Goal: Check status: Check status

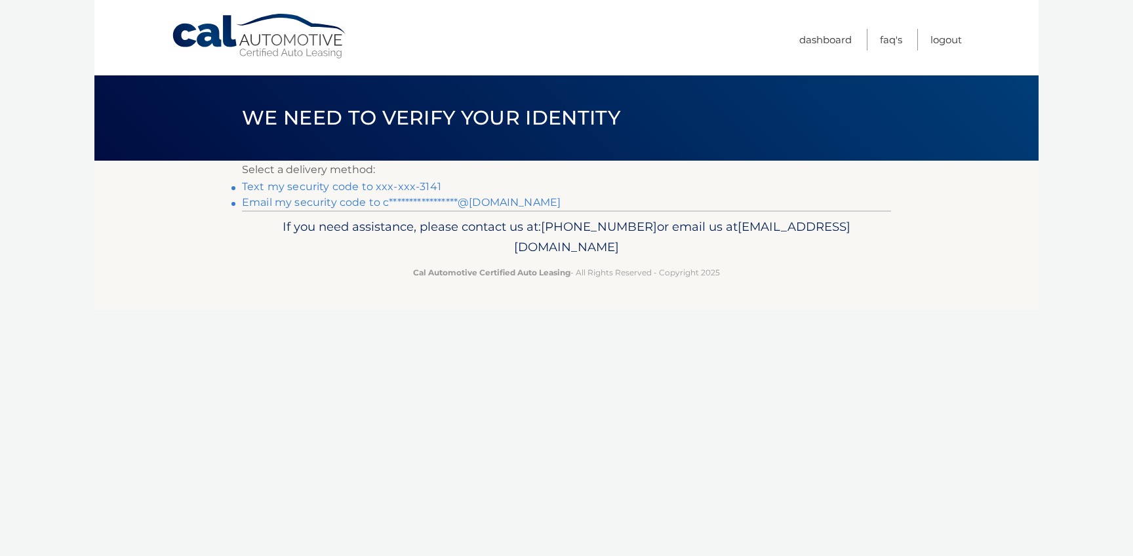
click at [388, 186] on link "Text my security code to xxx-xxx-3141" at bounding box center [341, 186] width 199 height 12
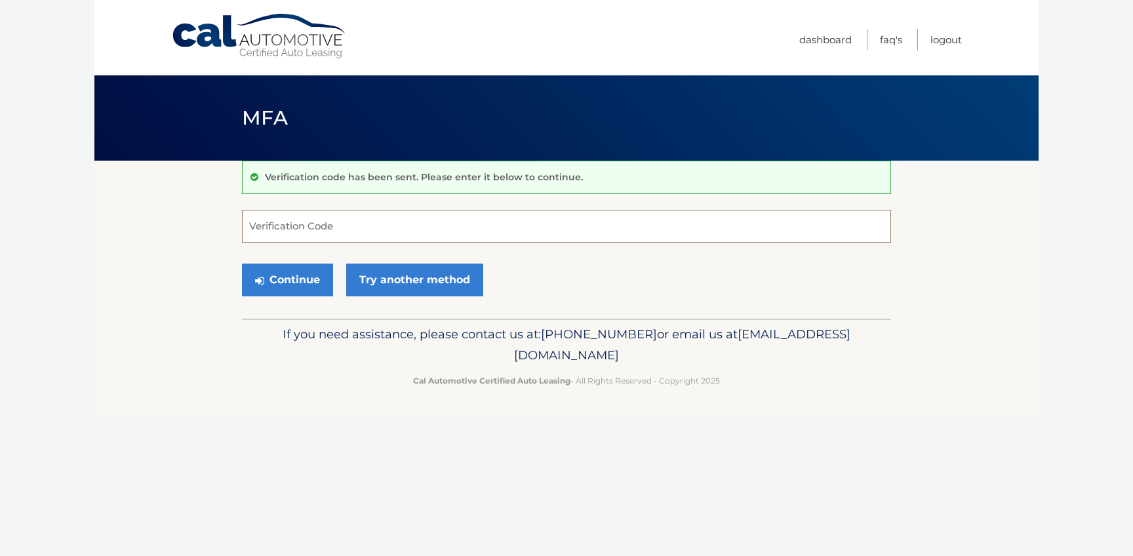
click at [318, 226] on input "Verification Code" at bounding box center [566, 226] width 649 height 33
paste input "524909"
type input "524909"
click at [291, 283] on button "Continue" at bounding box center [287, 280] width 91 height 33
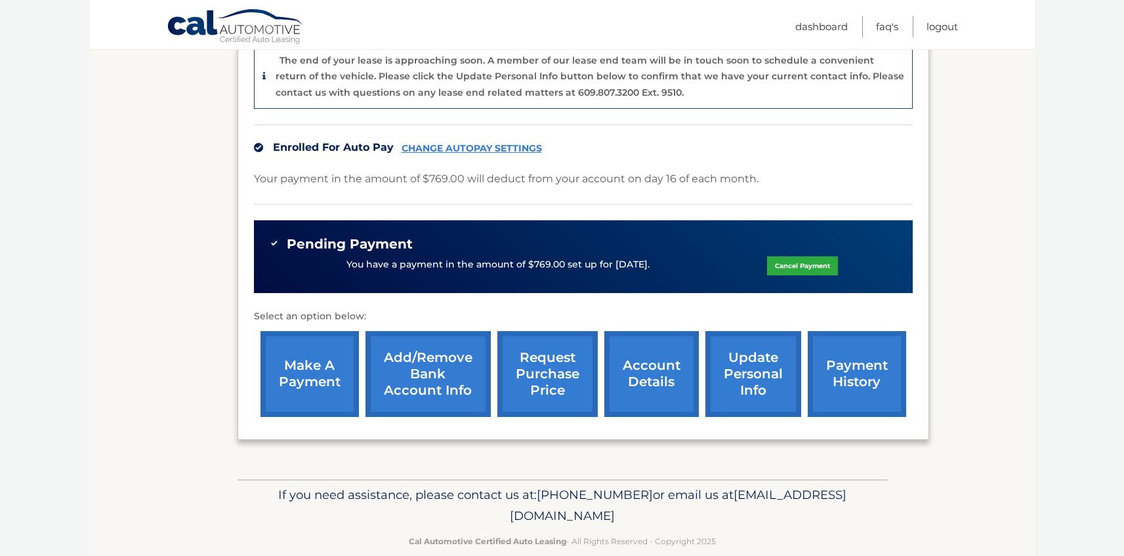
scroll to position [358, 0]
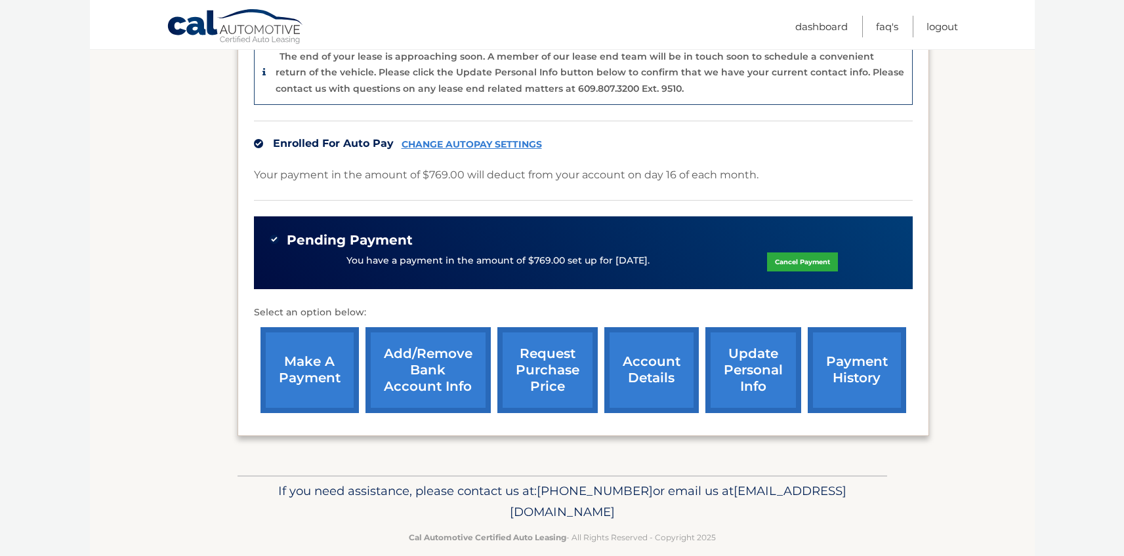
click at [646, 357] on link "account details" at bounding box center [651, 370] width 94 height 86
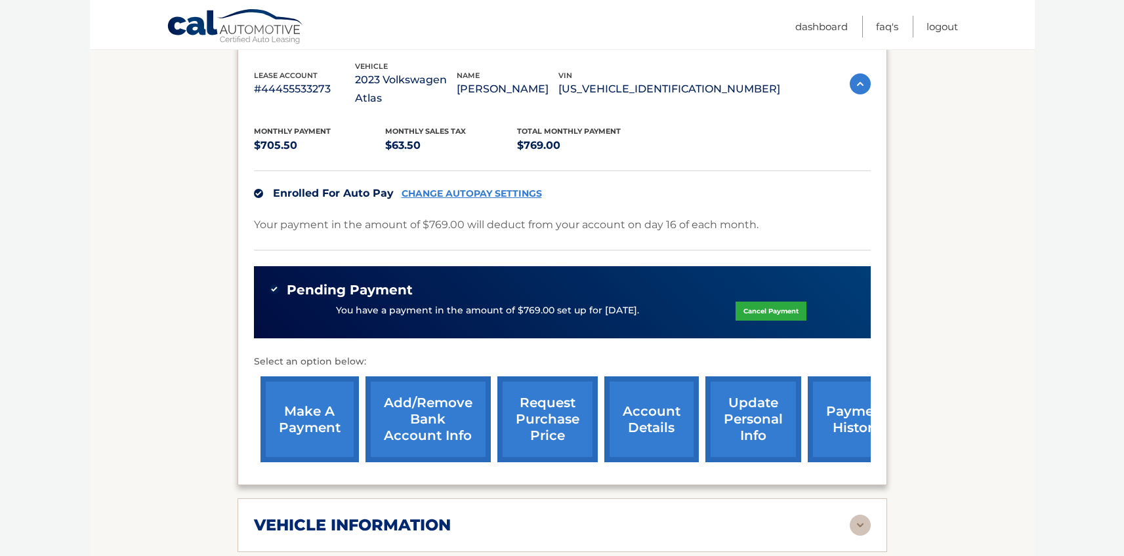
scroll to position [584, 0]
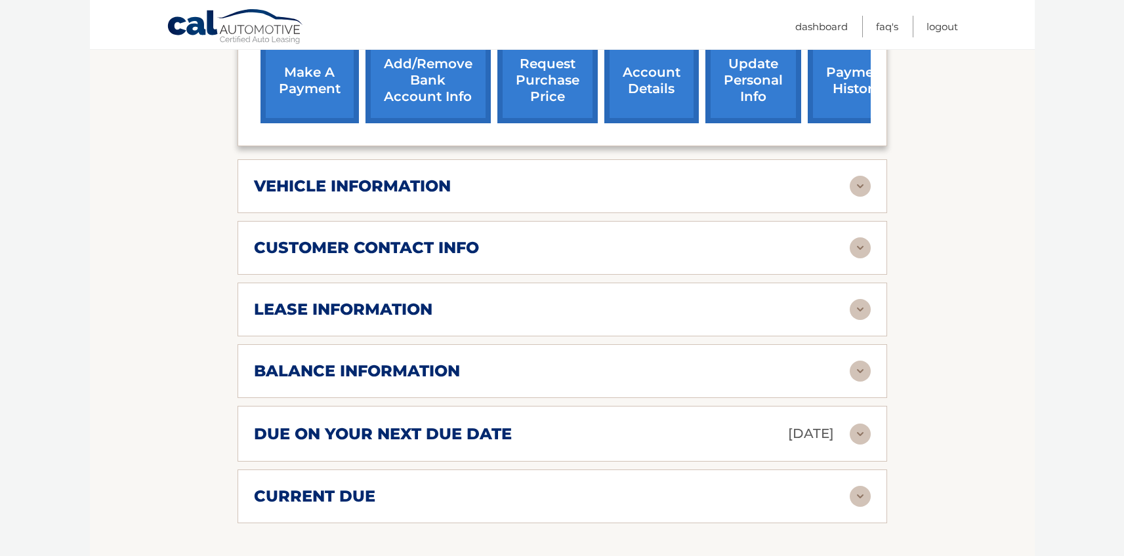
click at [851, 318] on img at bounding box center [859, 309] width 21 height 21
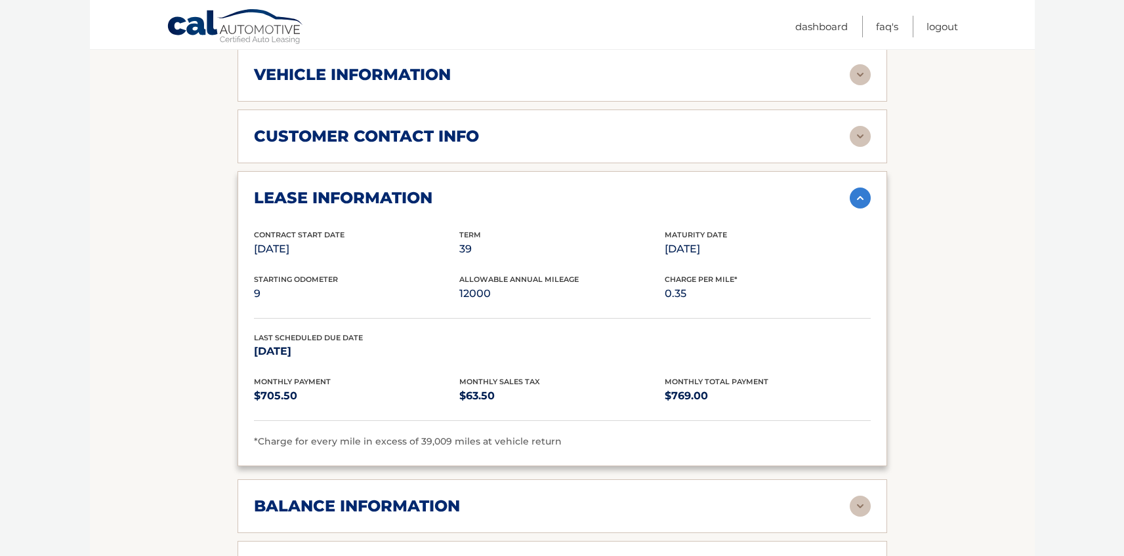
scroll to position [697, 0]
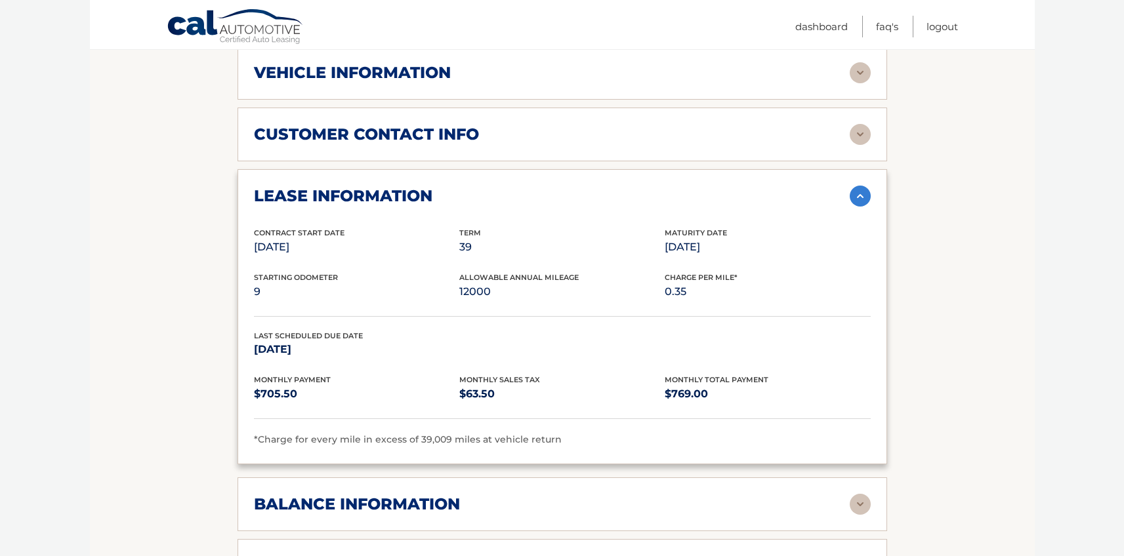
drag, startPoint x: 329, startPoint y: 346, endPoint x: 242, endPoint y: 348, distance: 87.3
click at [242, 348] on div "lease information Contract Start Date Sep 16, 2022 Term 39 Maturity Date Dec 16…" at bounding box center [561, 316] width 649 height 295
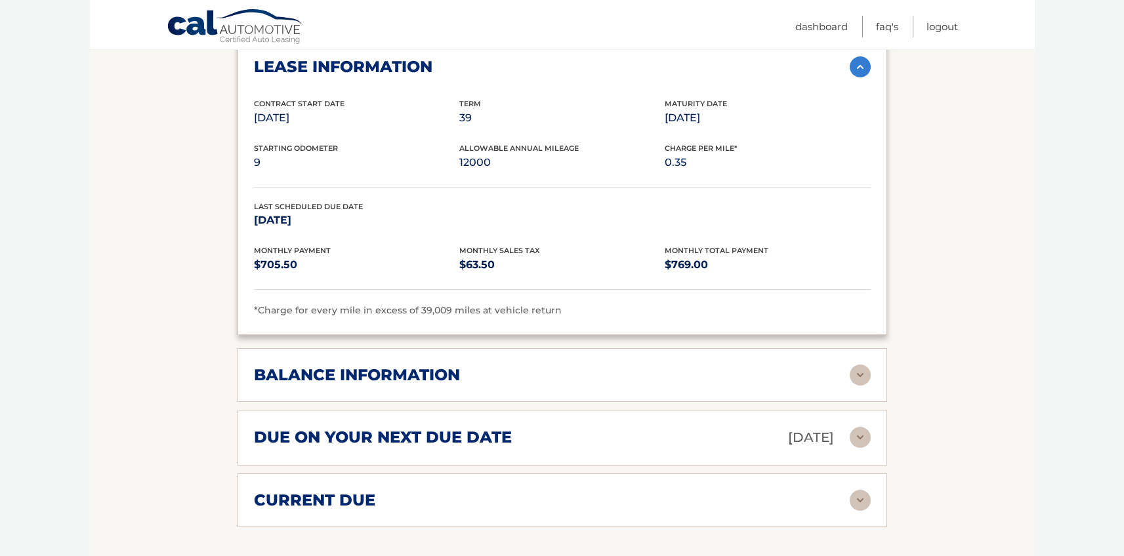
scroll to position [888, 0]
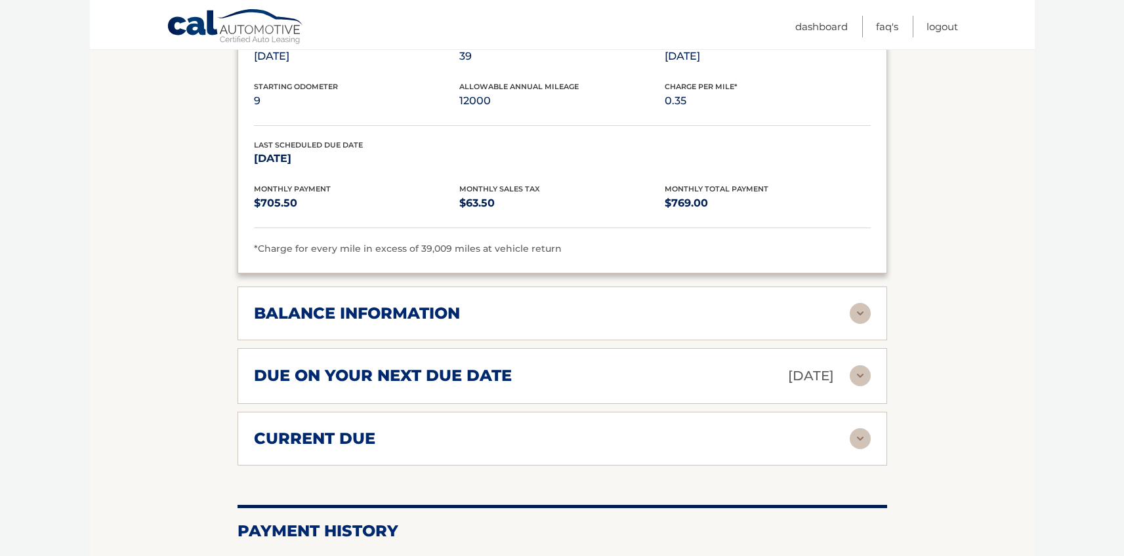
click at [314, 173] on div "Last Scheduled Due Date Nov 16, 2025" at bounding box center [562, 161] width 617 height 45
click at [862, 314] on img at bounding box center [859, 313] width 21 height 21
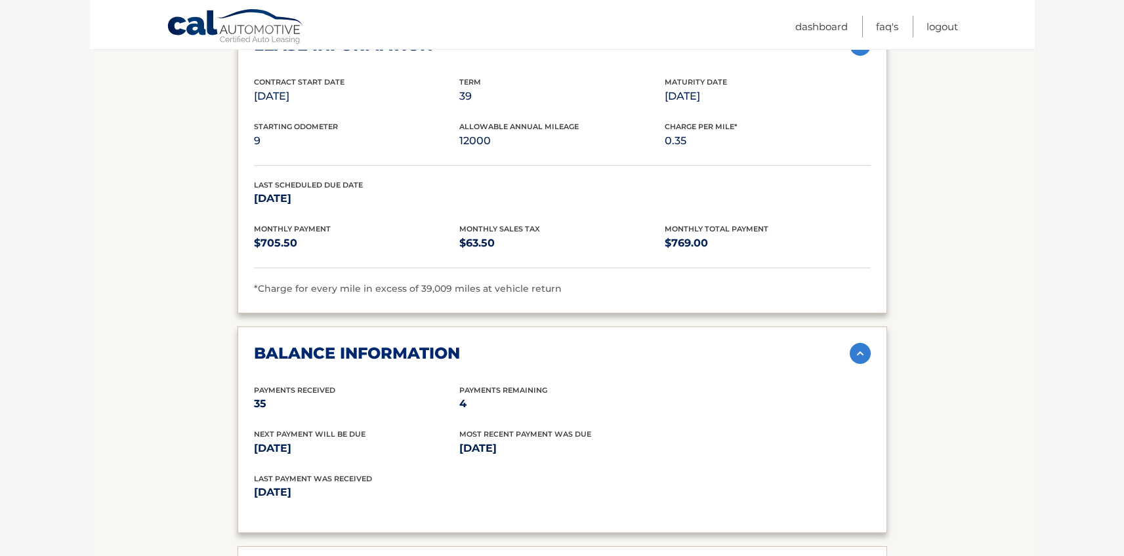
scroll to position [802, 0]
